Goal: Navigation & Orientation: Go to known website

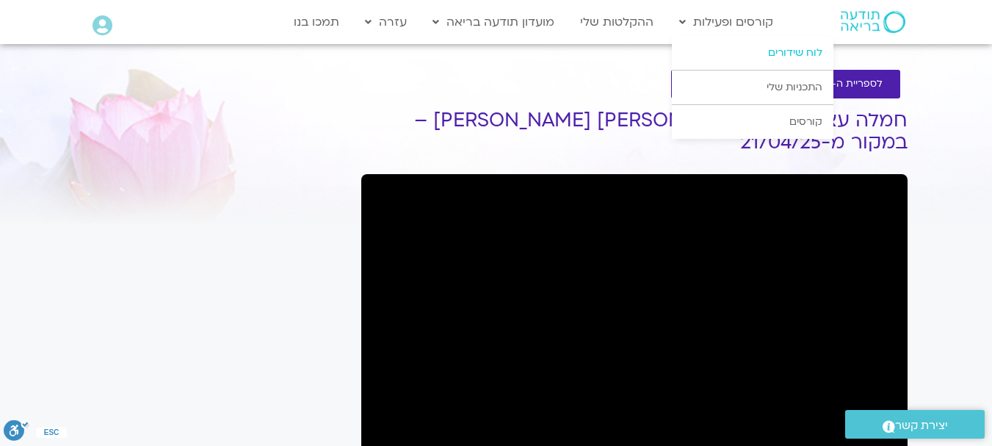
click at [799, 52] on link "לוח שידורים" at bounding box center [752, 53] width 161 height 34
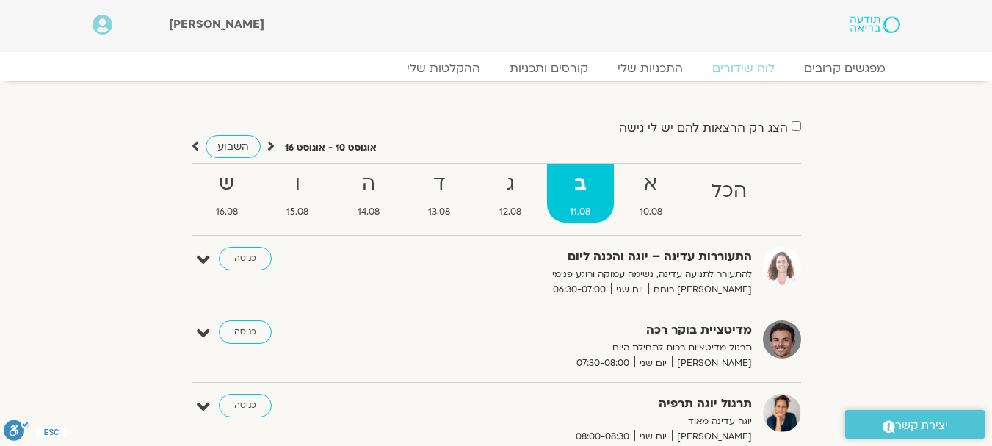
click at [859, 19] on img at bounding box center [874, 24] width 49 height 17
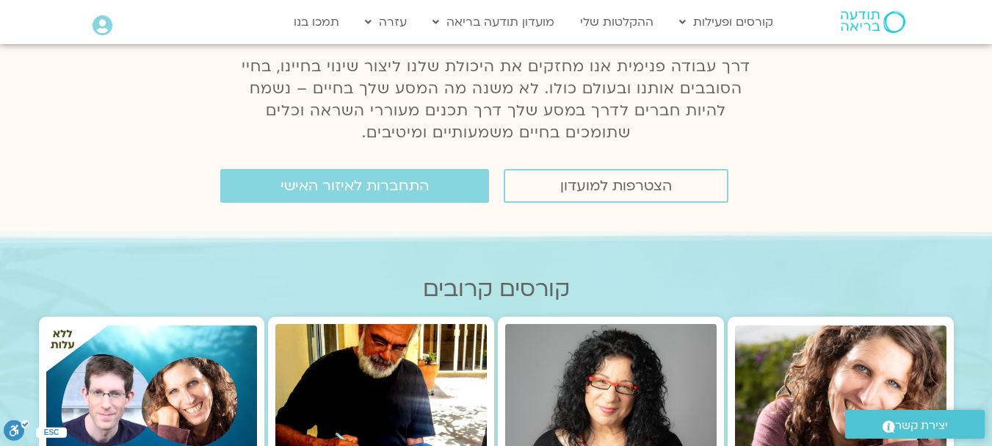
scroll to position [220, 0]
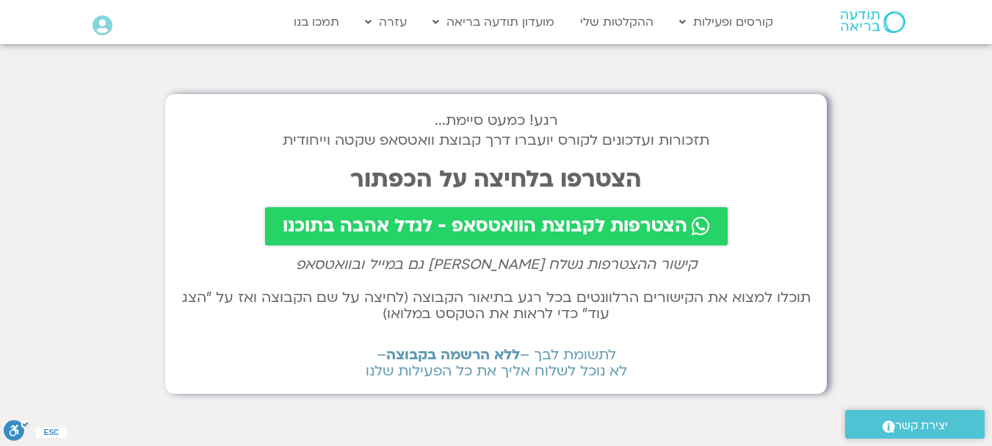
click at [525, 227] on span "הצטרפות לקבוצת הוואטסאפ - לגדל אהבה בתוכנו" at bounding box center [485, 226] width 404 height 21
